Goal: Transaction & Acquisition: Obtain resource

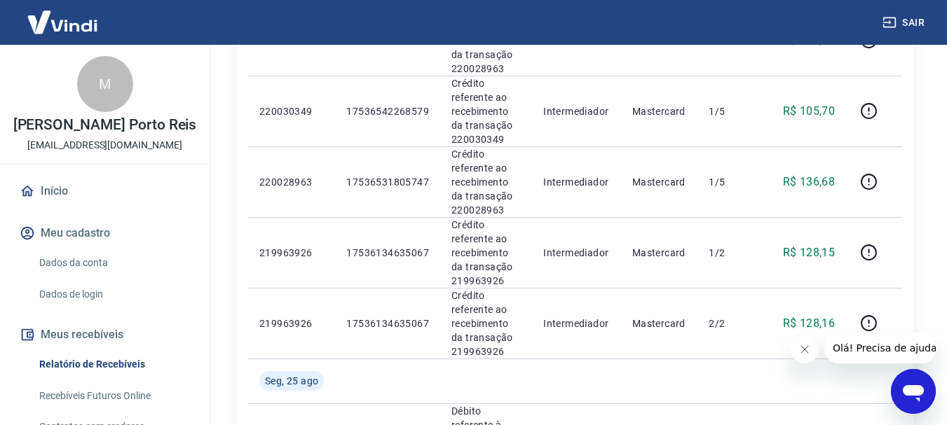
scroll to position [1653, 0]
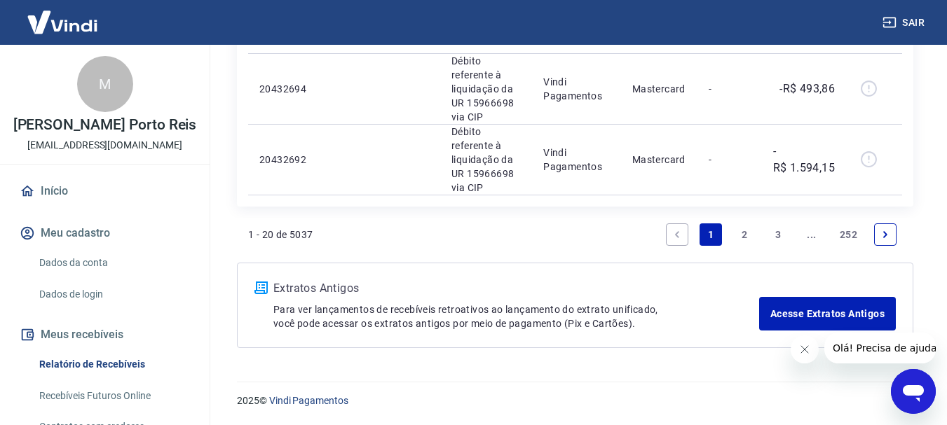
click at [882, 236] on icon "Next page" at bounding box center [885, 235] width 10 height 10
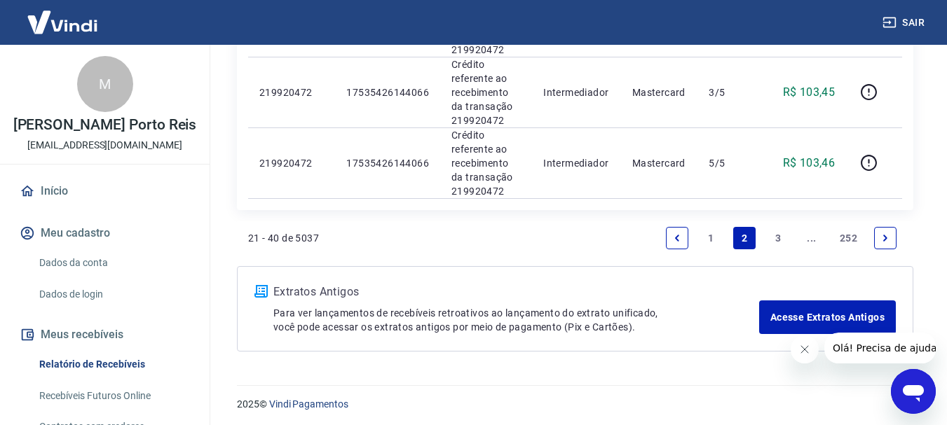
scroll to position [1581, 0]
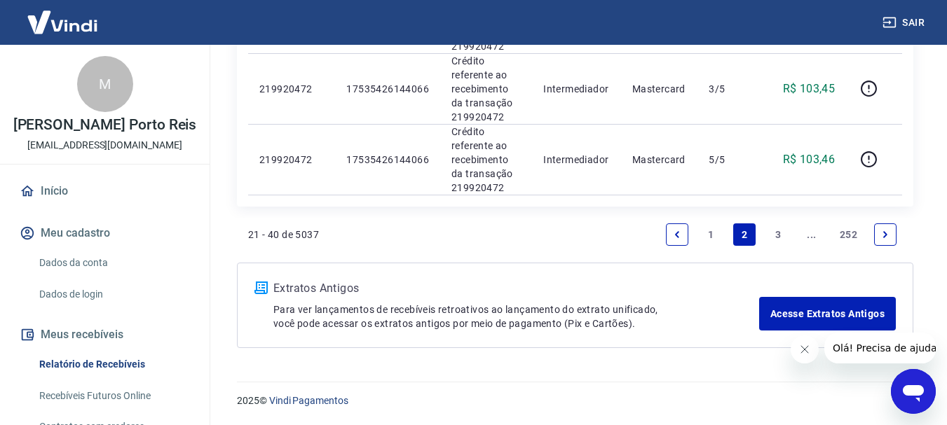
click at [876, 240] on link "Next page" at bounding box center [885, 235] width 22 height 22
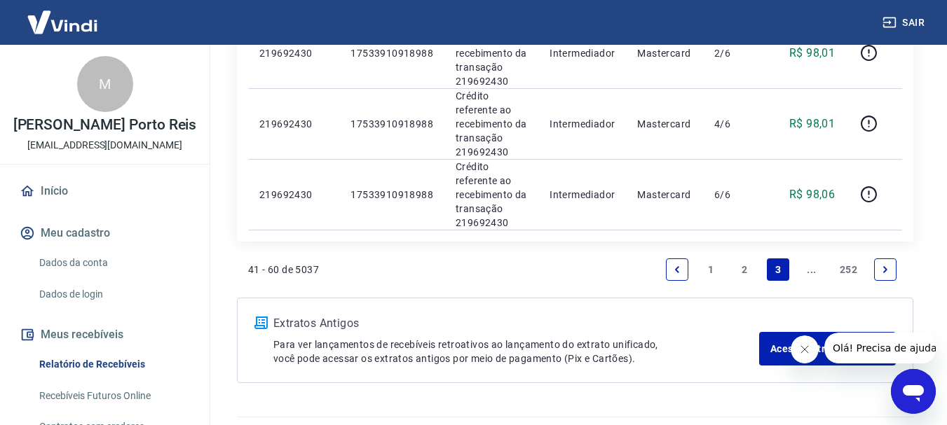
scroll to position [1642, 0]
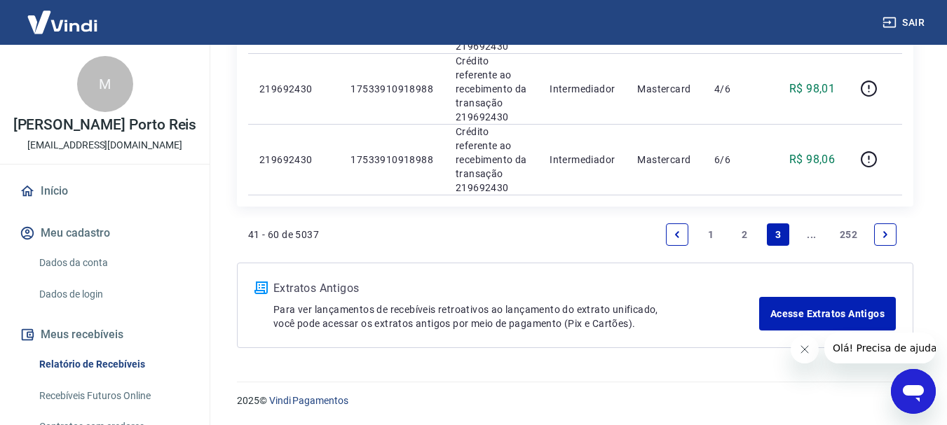
click at [880, 228] on link "Next page" at bounding box center [885, 235] width 22 height 22
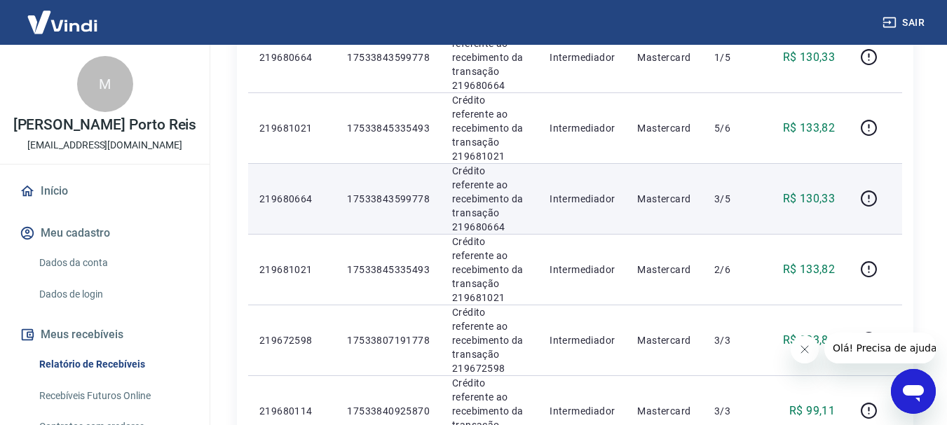
scroll to position [1272, 0]
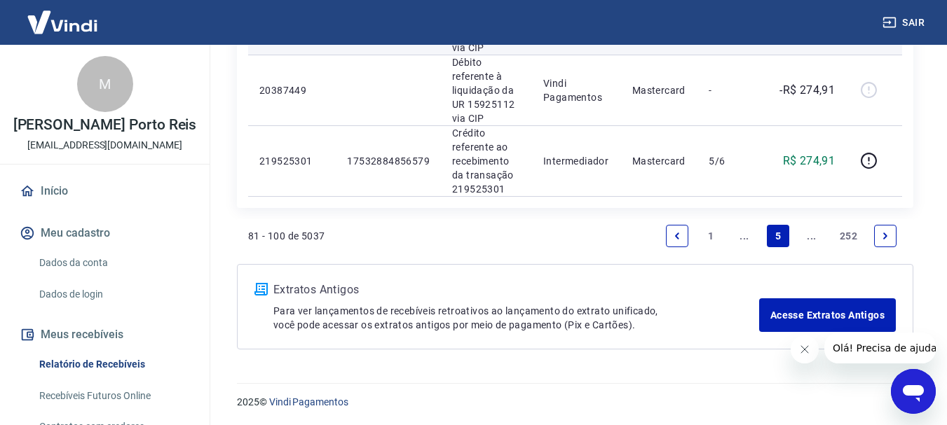
scroll to position [1597, 0]
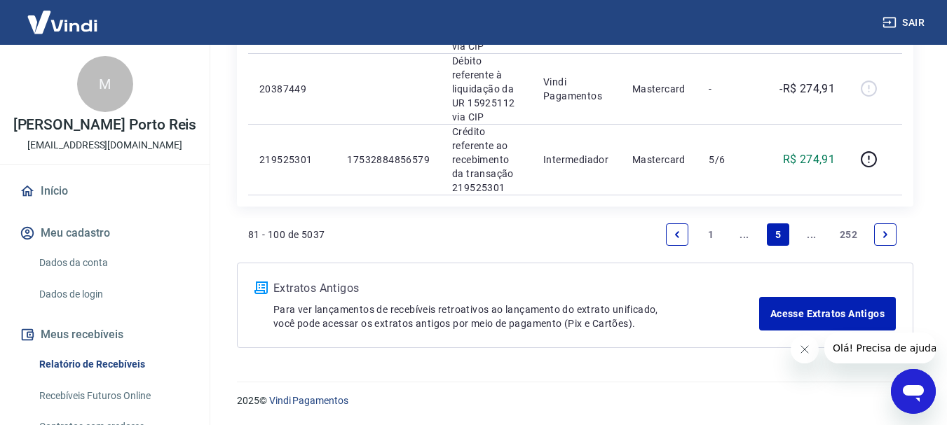
click at [877, 235] on link "Next page" at bounding box center [885, 235] width 22 height 22
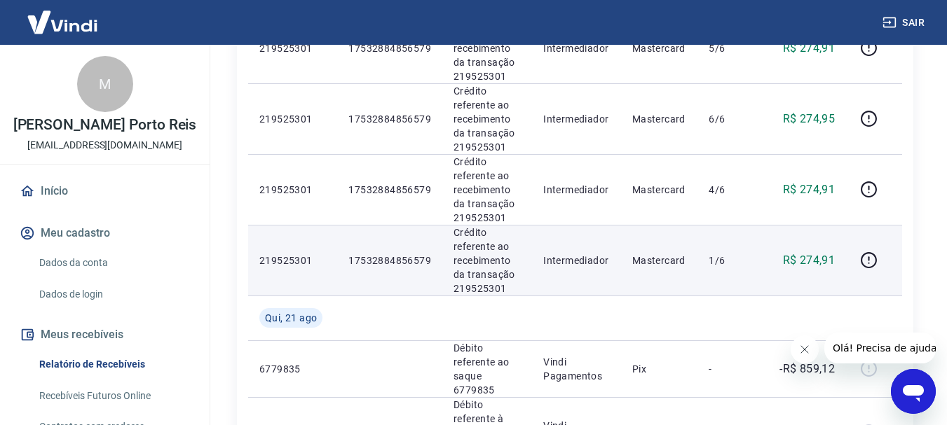
scroll to position [421, 0]
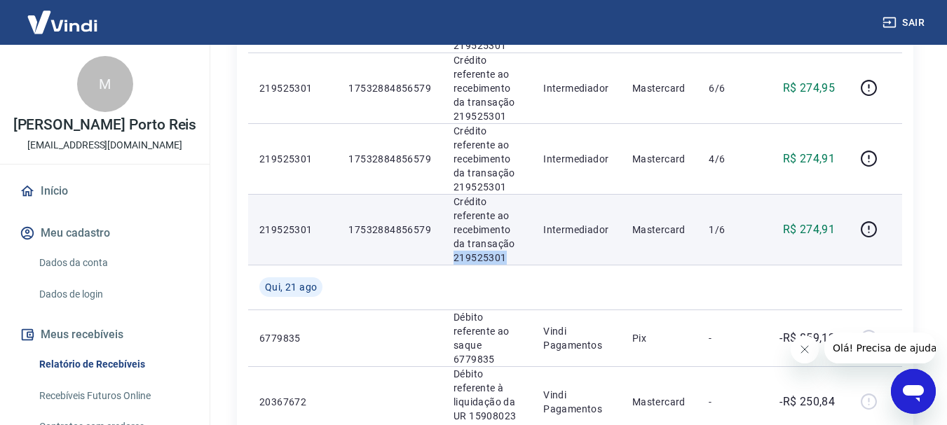
drag, startPoint x: 507, startPoint y: 255, endPoint x: 451, endPoint y: 254, distance: 55.4
click at [453, 254] on p "Crédito referente ao recebimento da transação 219525301" at bounding box center [486, 230] width 67 height 70
copy p "219525301"
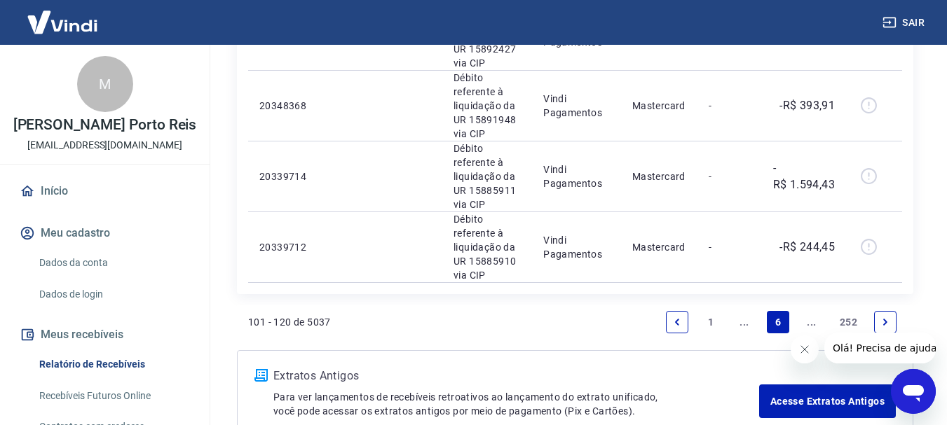
scroll to position [1590, 0]
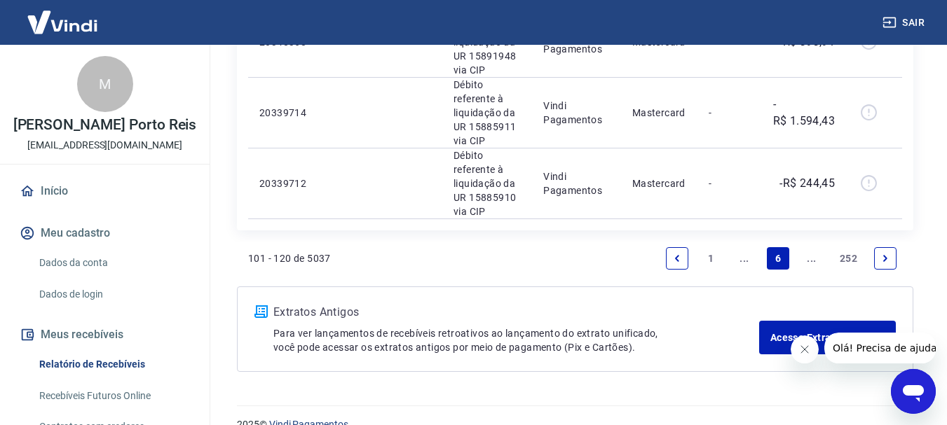
click at [678, 255] on icon "Previous page" at bounding box center [677, 258] width 4 height 6
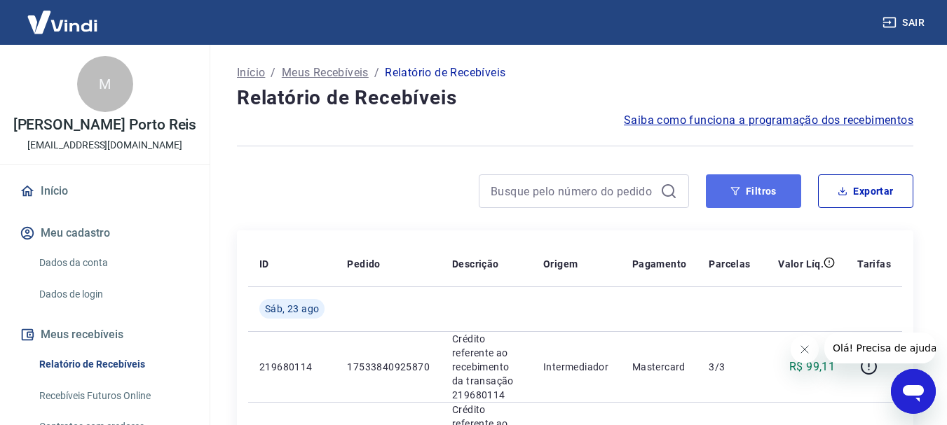
click at [781, 197] on button "Filtros" at bounding box center [753, 192] width 95 height 34
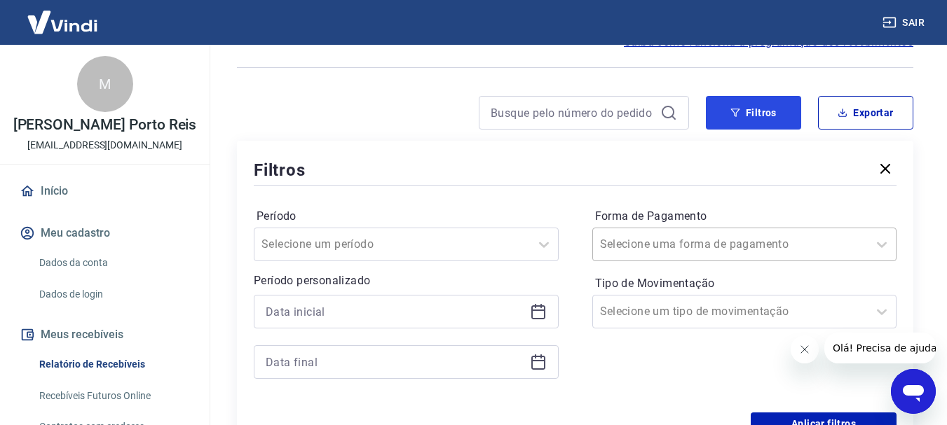
scroll to position [140, 0]
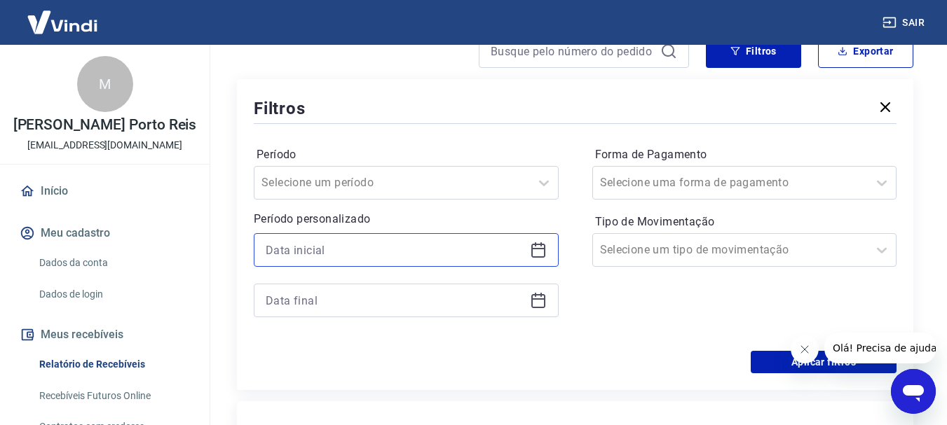
click at [350, 245] on input at bounding box center [395, 250] width 259 height 21
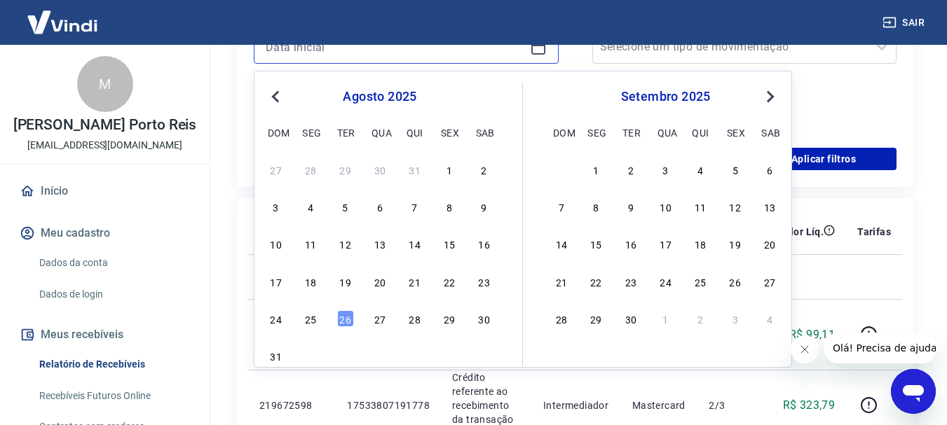
scroll to position [350, 0]
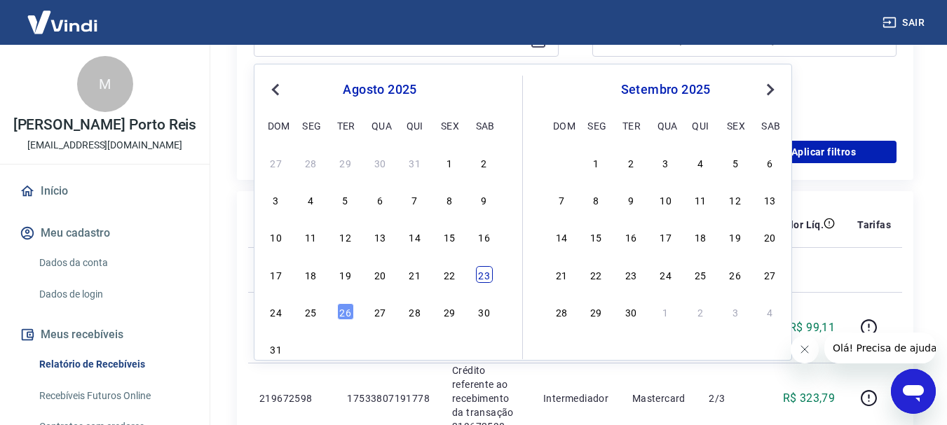
click at [483, 273] on div "23" at bounding box center [484, 274] width 17 height 17
click at [483, 273] on td at bounding box center [486, 269] width 91 height 45
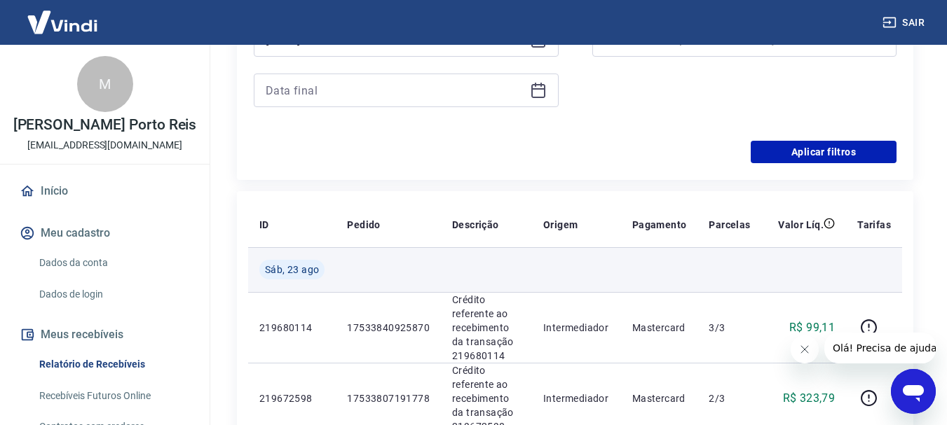
type input "[DATE]"
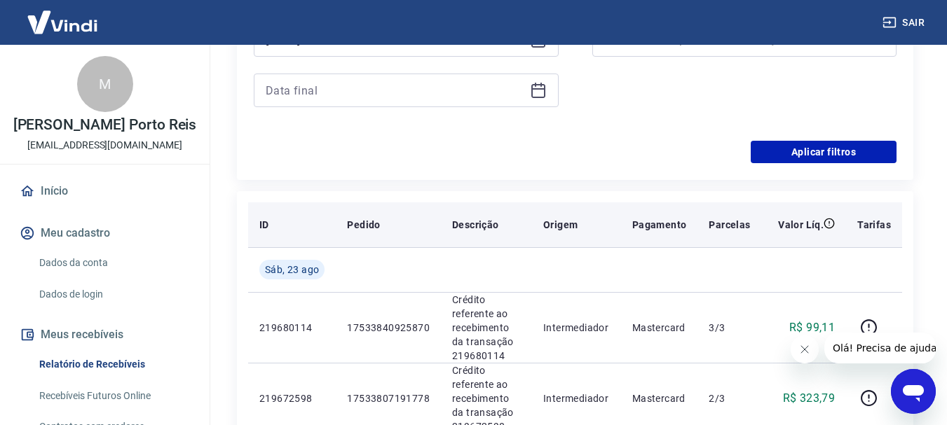
scroll to position [210, 0]
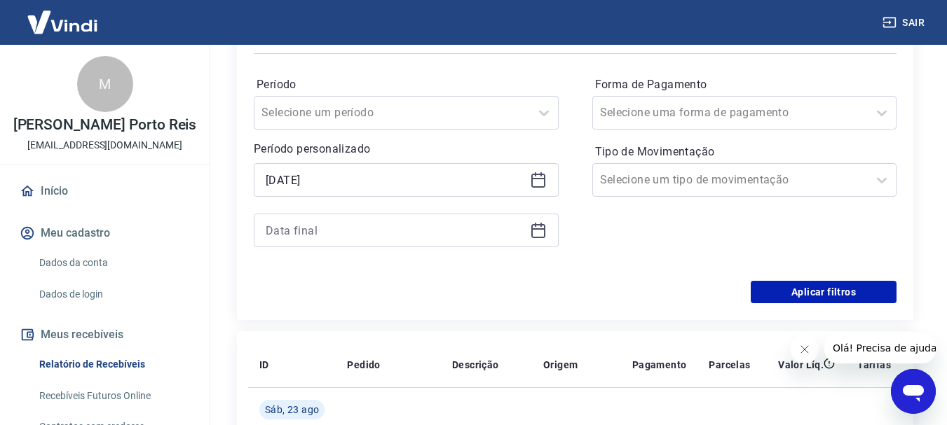
click at [531, 234] on icon at bounding box center [538, 231] width 14 height 14
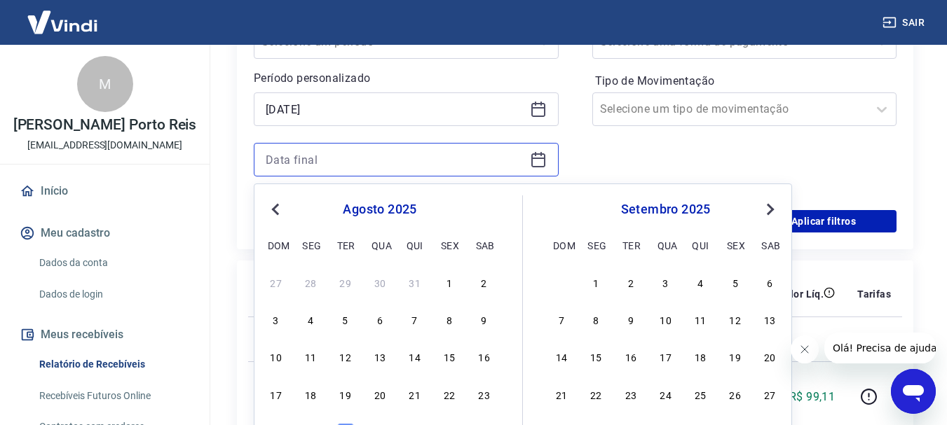
scroll to position [421, 0]
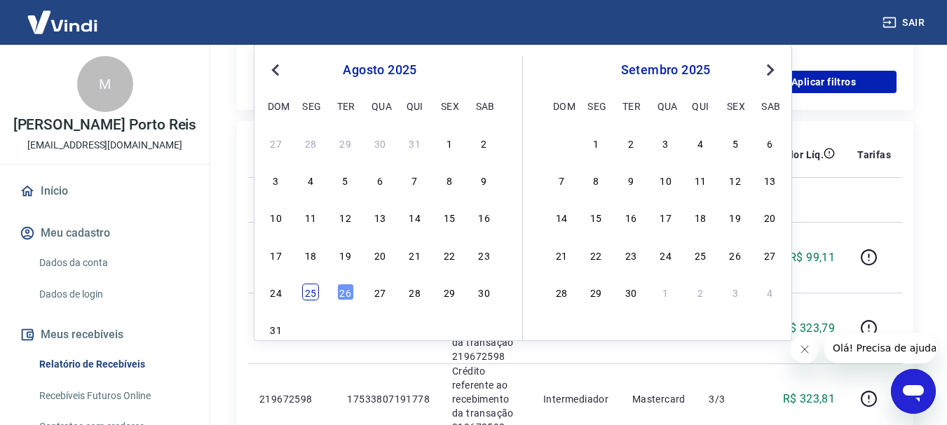
click at [308, 291] on div "25" at bounding box center [310, 292] width 17 height 17
click at [308, 291] on td "219680114" at bounding box center [292, 257] width 88 height 71
type input "[DATE]"
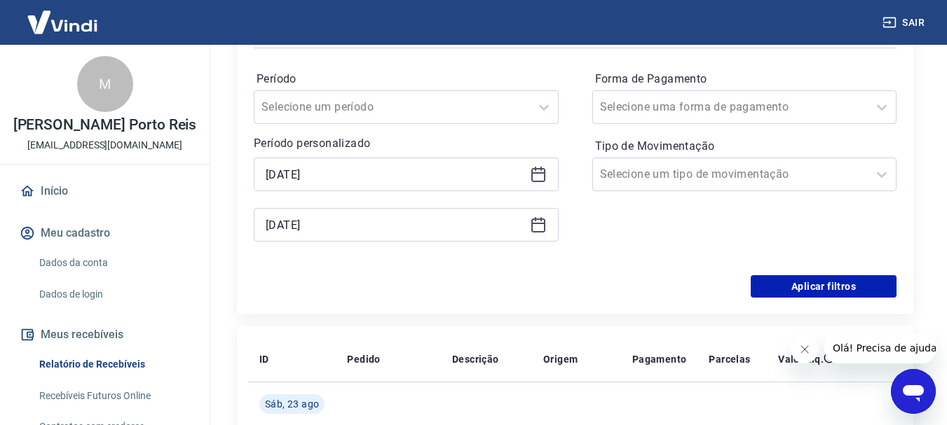
scroll to position [210, 0]
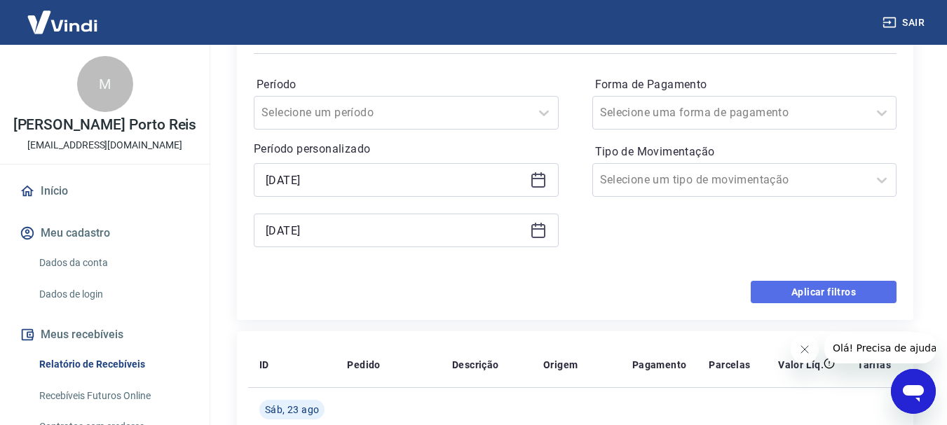
click at [786, 292] on button "Aplicar filtros" at bounding box center [824, 292] width 146 height 22
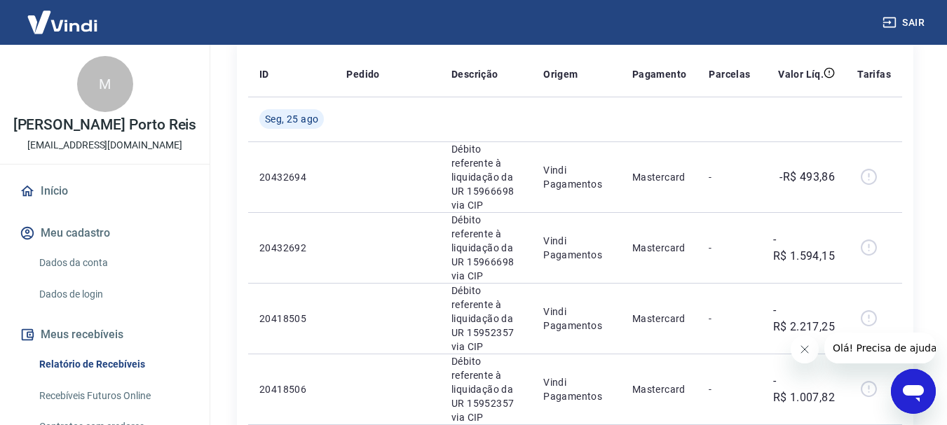
scroll to position [49, 0]
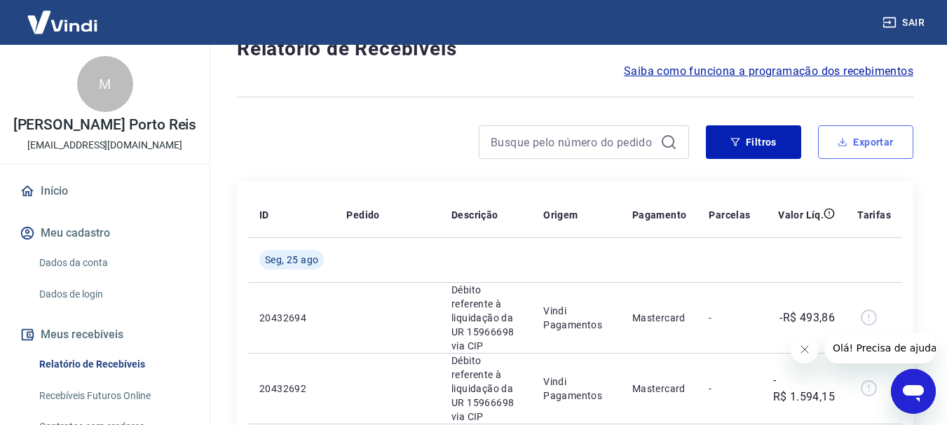
click at [853, 134] on button "Exportar" at bounding box center [865, 142] width 95 height 34
type input "[DATE]"
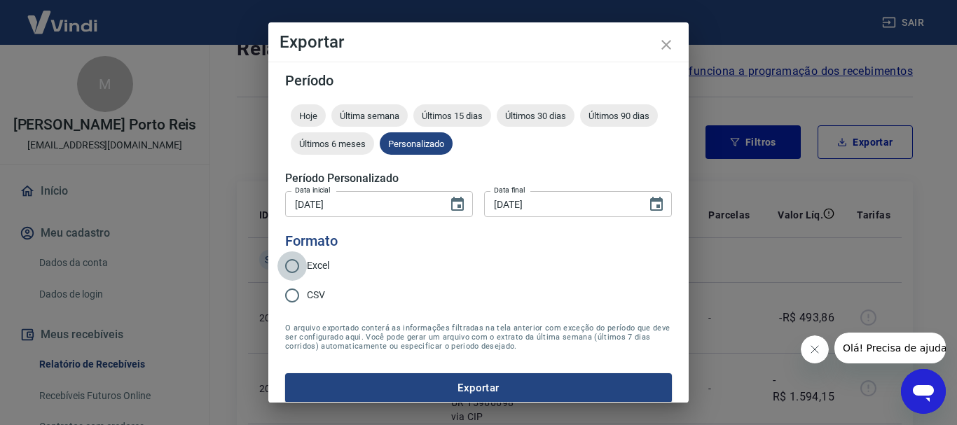
click at [292, 268] on input "Excel" at bounding box center [292, 266] width 29 height 29
radio input "true"
click at [368, 381] on button "Exportar" at bounding box center [478, 388] width 387 height 29
